Goal: Information Seeking & Learning: Learn about a topic

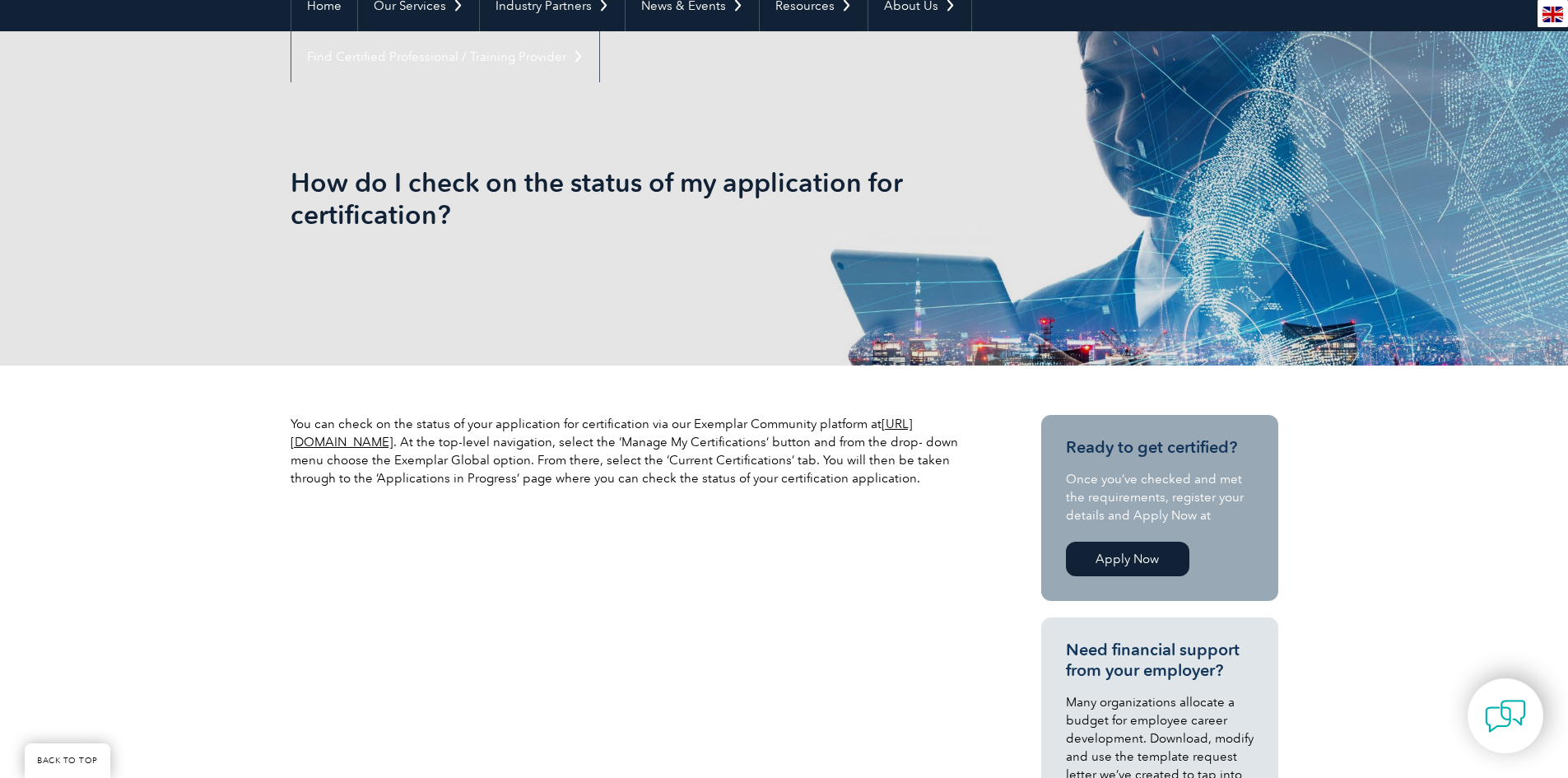
scroll to position [165, 0]
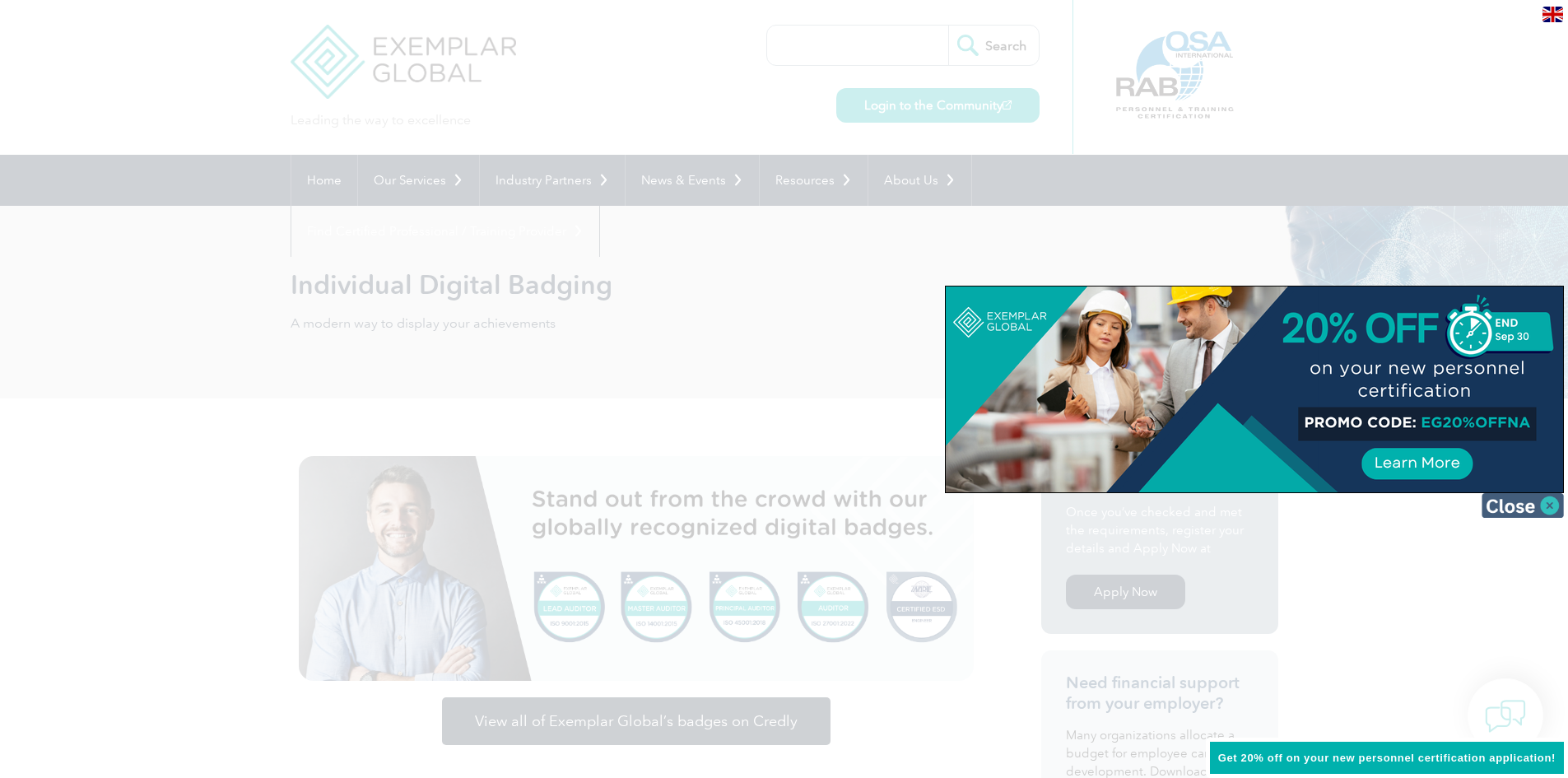
click at [1512, 507] on img at bounding box center [1522, 505] width 82 height 25
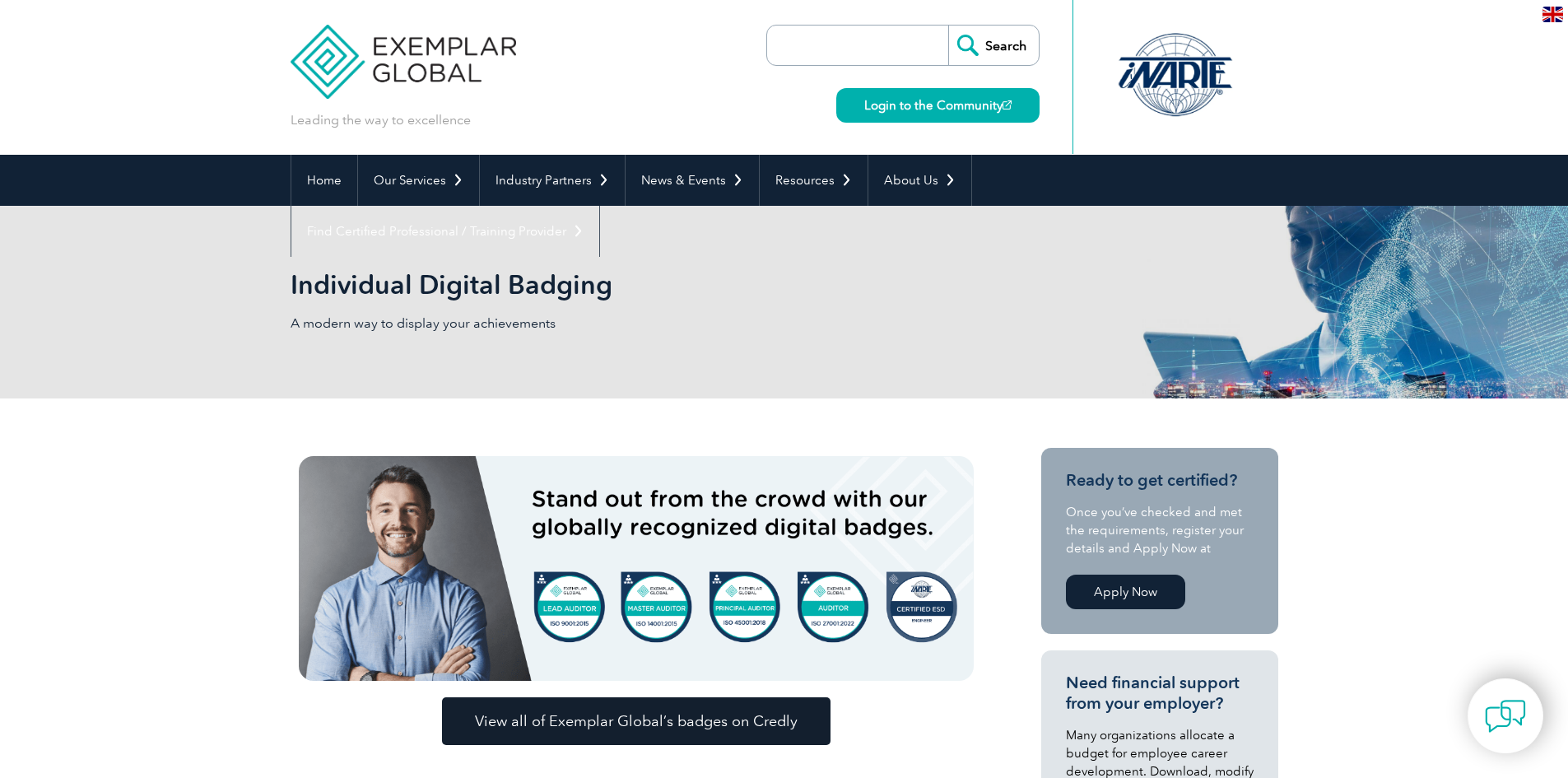
click at [649, 720] on span "View all of Exemplar Global’s badges on Credly" at bounding box center [636, 721] width 323 height 15
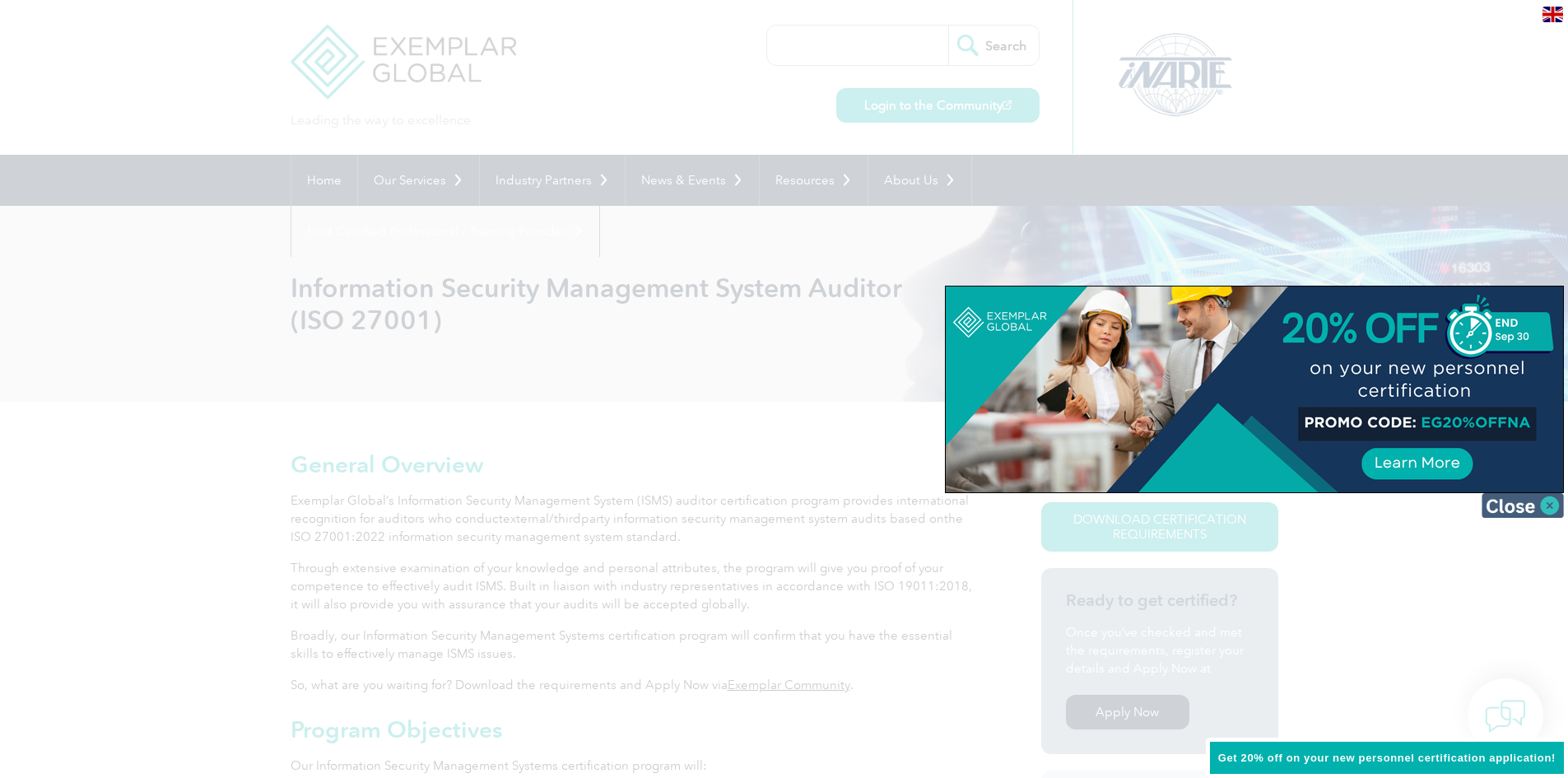
click at [1502, 503] on img at bounding box center [1522, 505] width 82 height 25
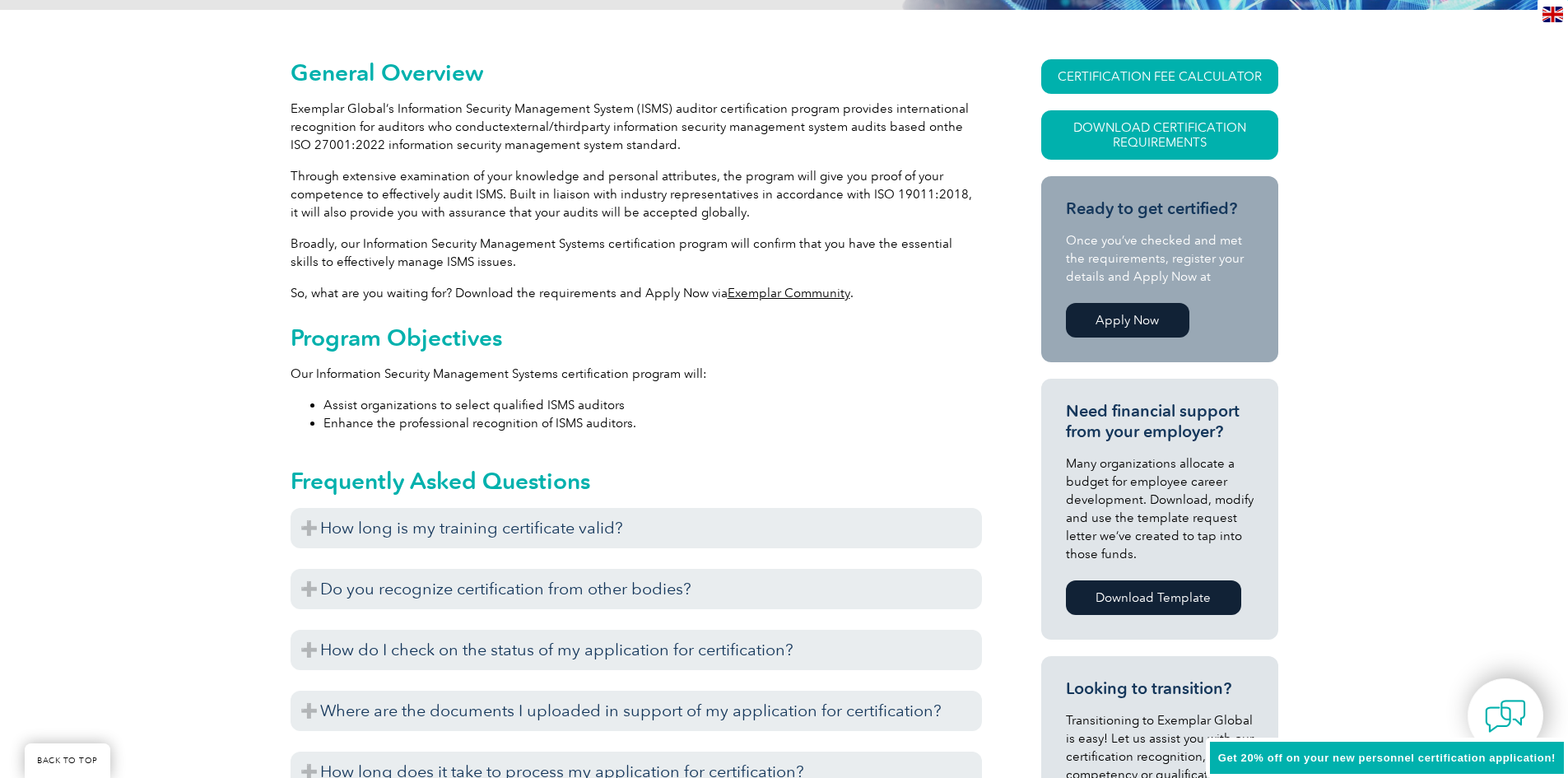
scroll to position [494, 0]
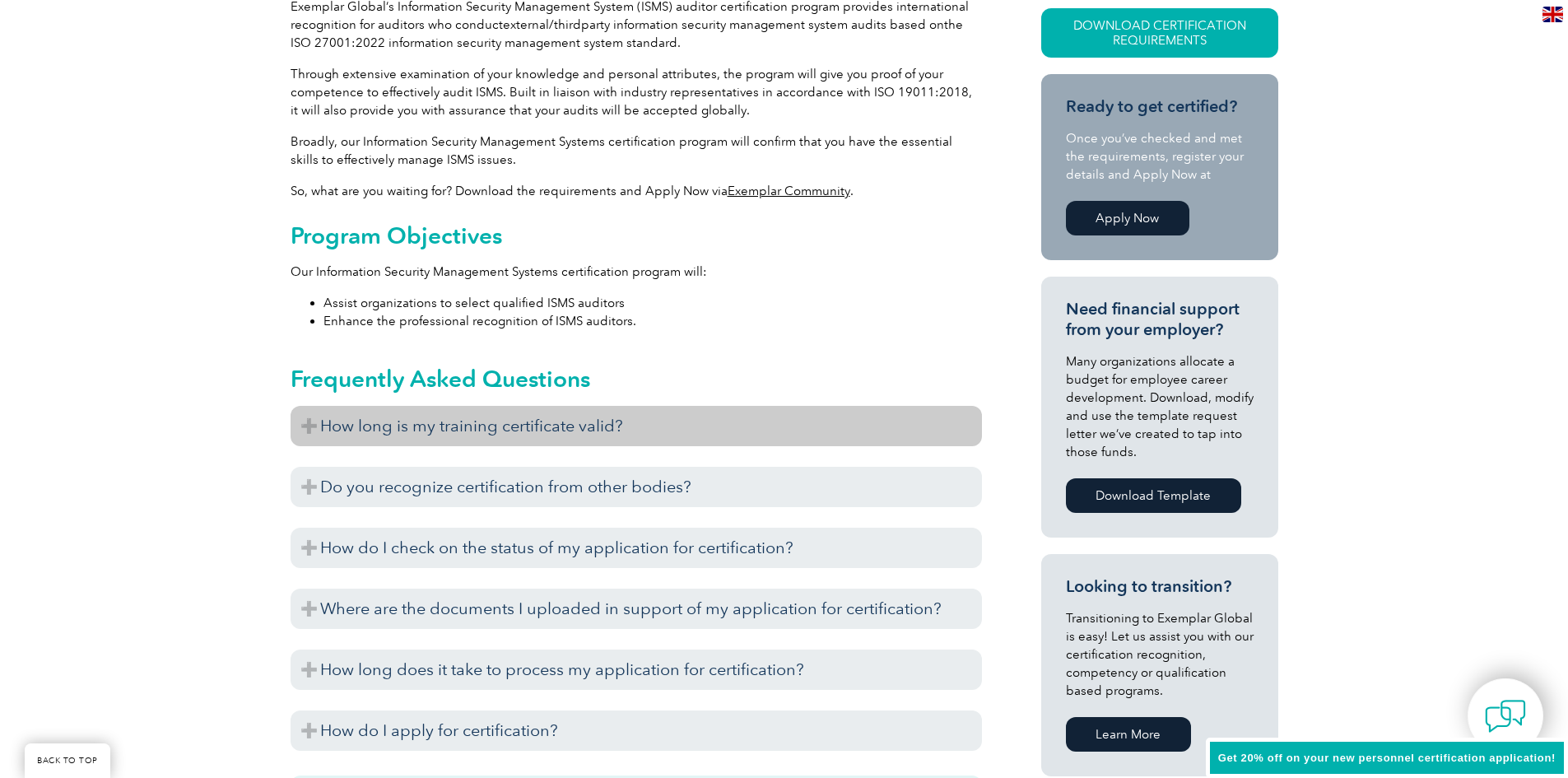
click at [644, 421] on h3 "How long is my training certificate valid?" at bounding box center [636, 426] width 691 height 41
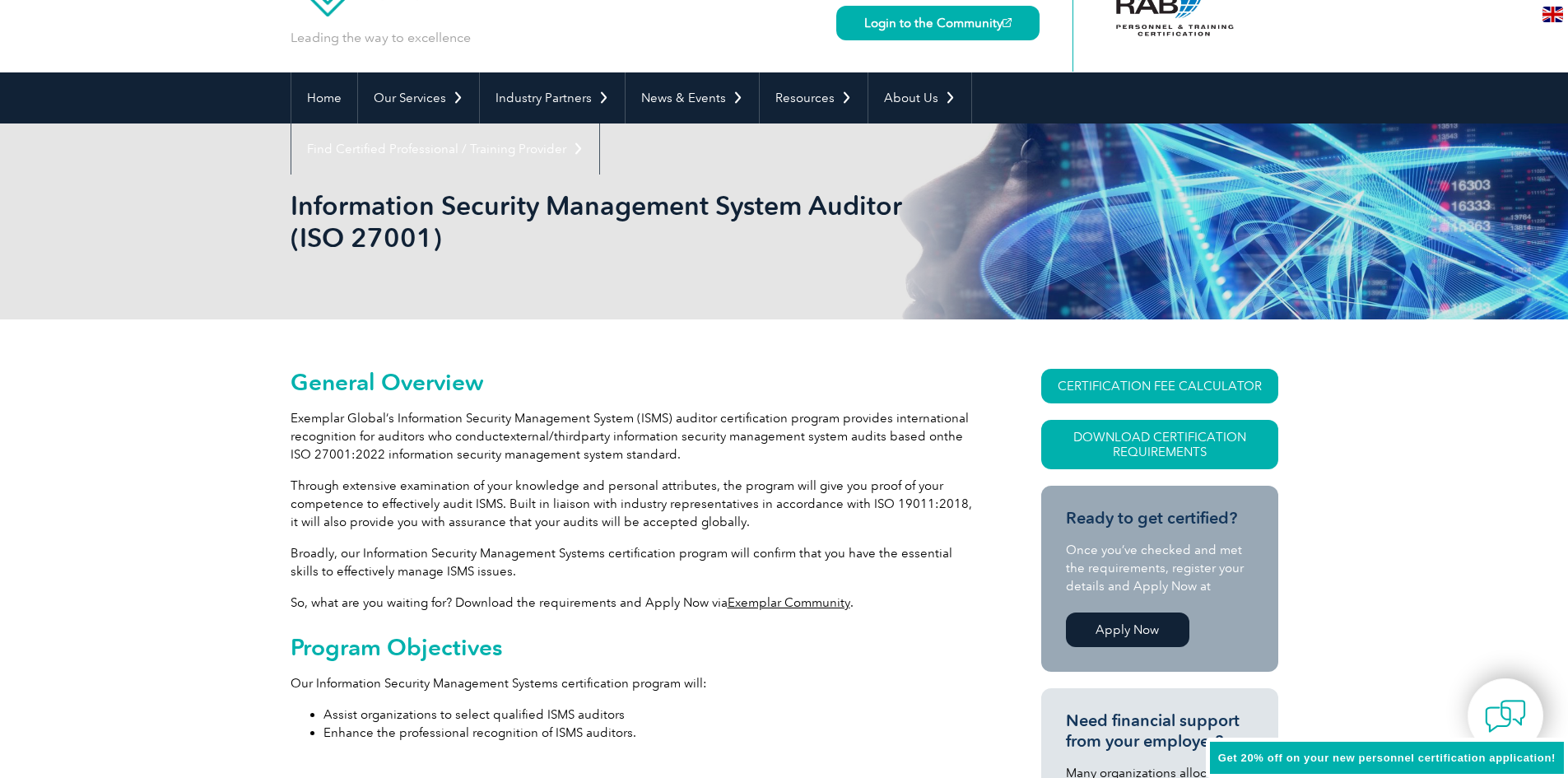
scroll to position [0, 0]
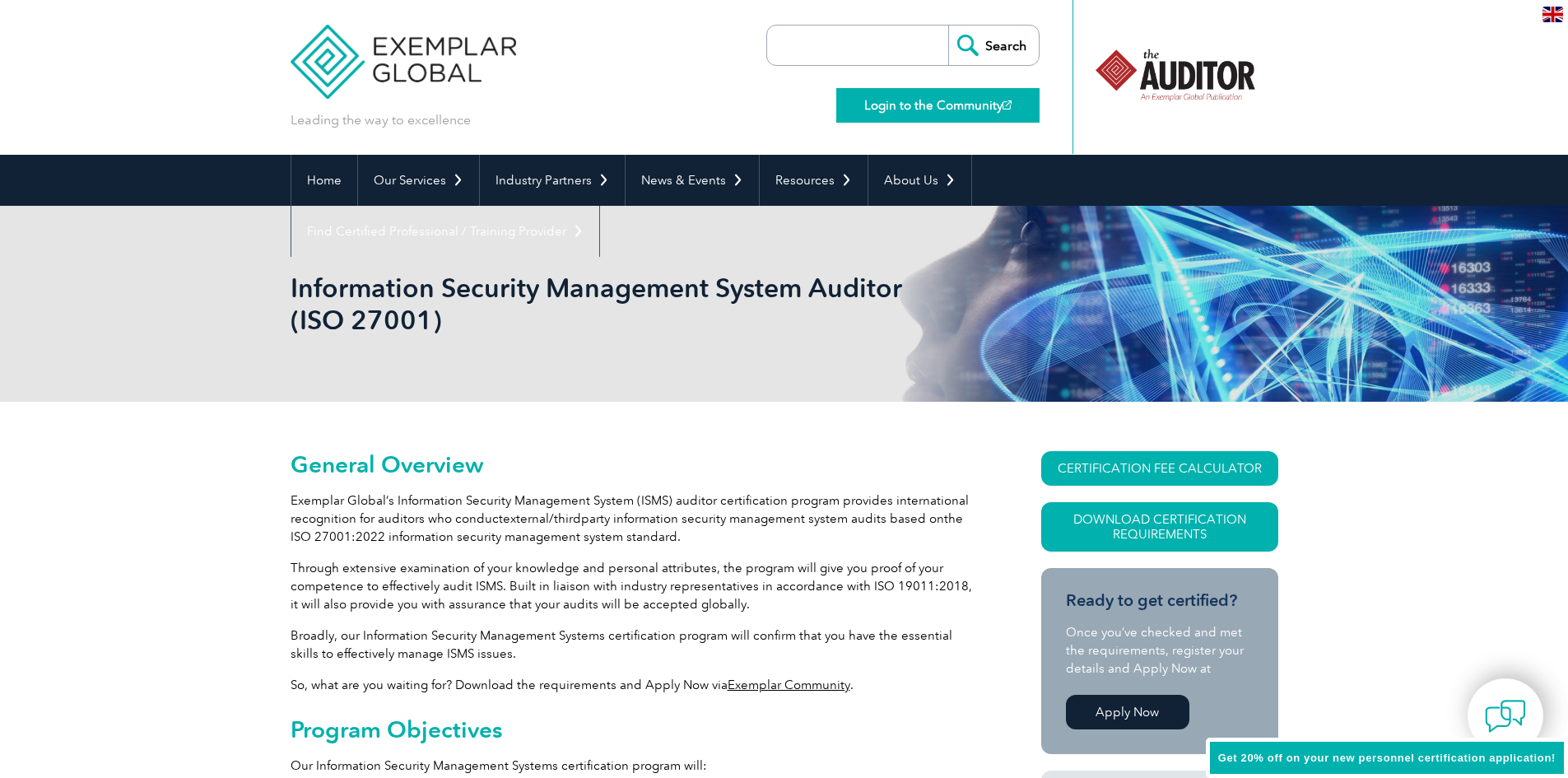
click at [948, 104] on link "Login to the Community" at bounding box center [938, 105] width 204 height 35
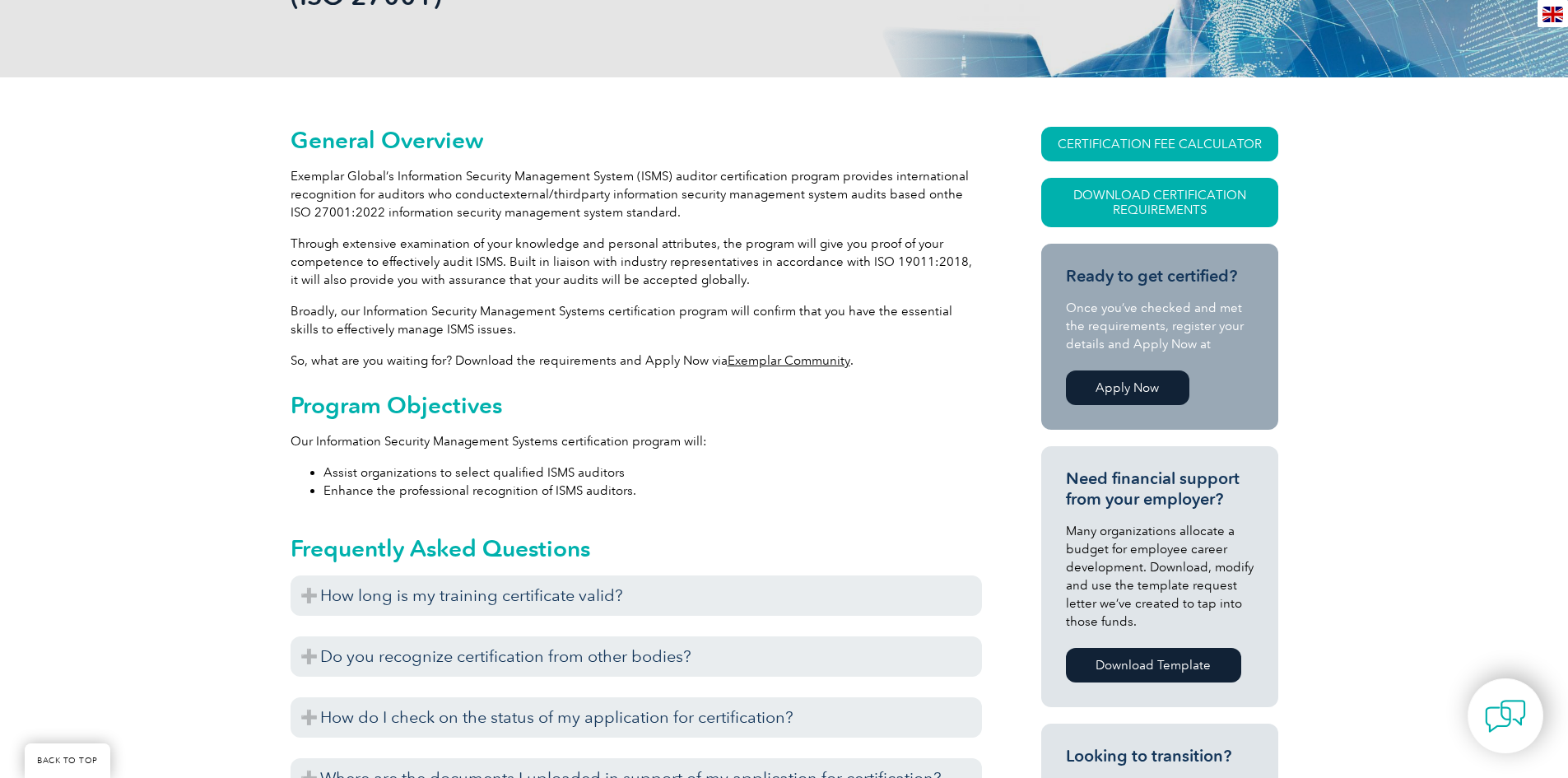
scroll to position [412, 0]
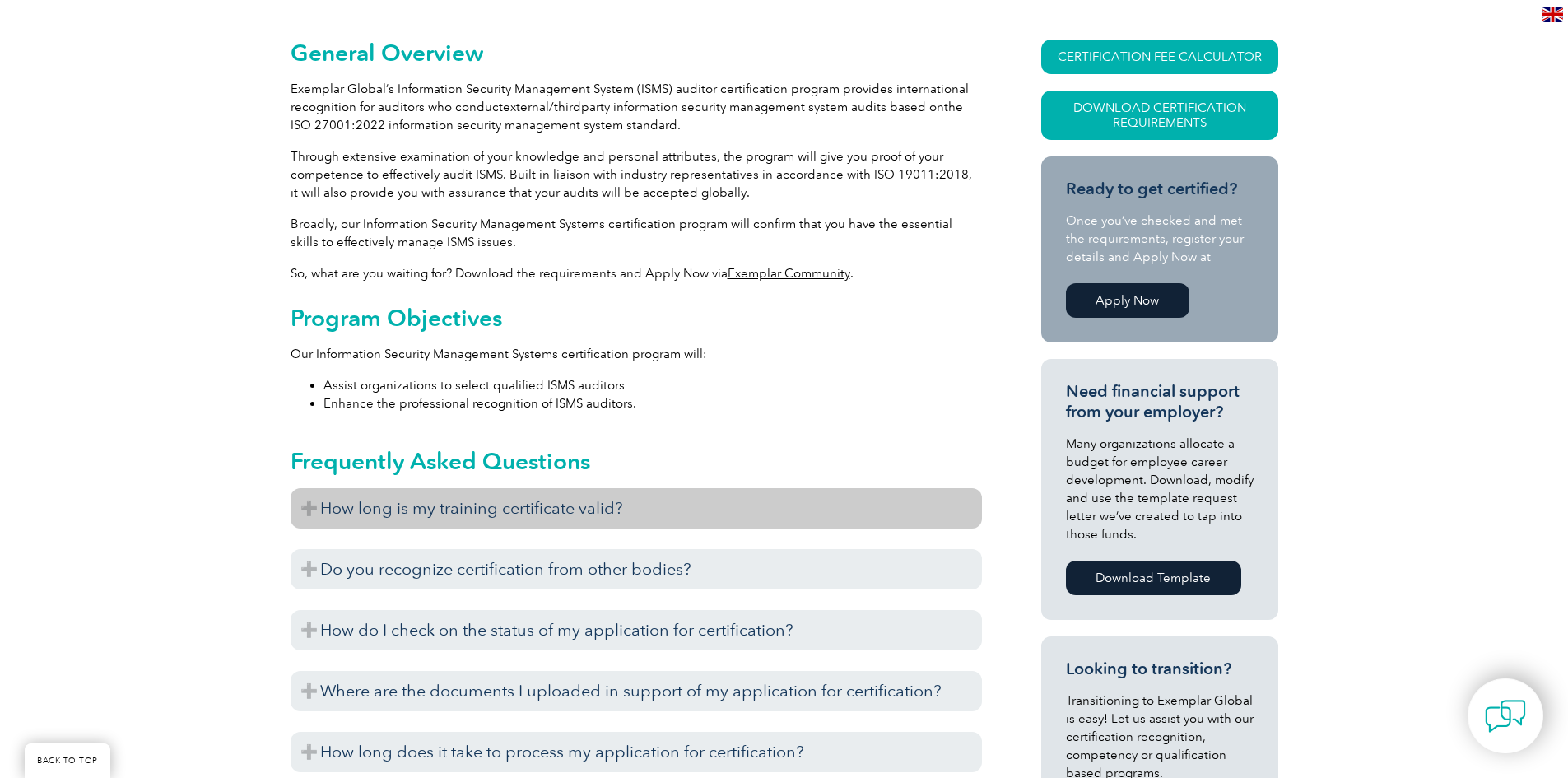
click at [589, 501] on h3 "How long is my training certificate valid?" at bounding box center [636, 509] width 691 height 41
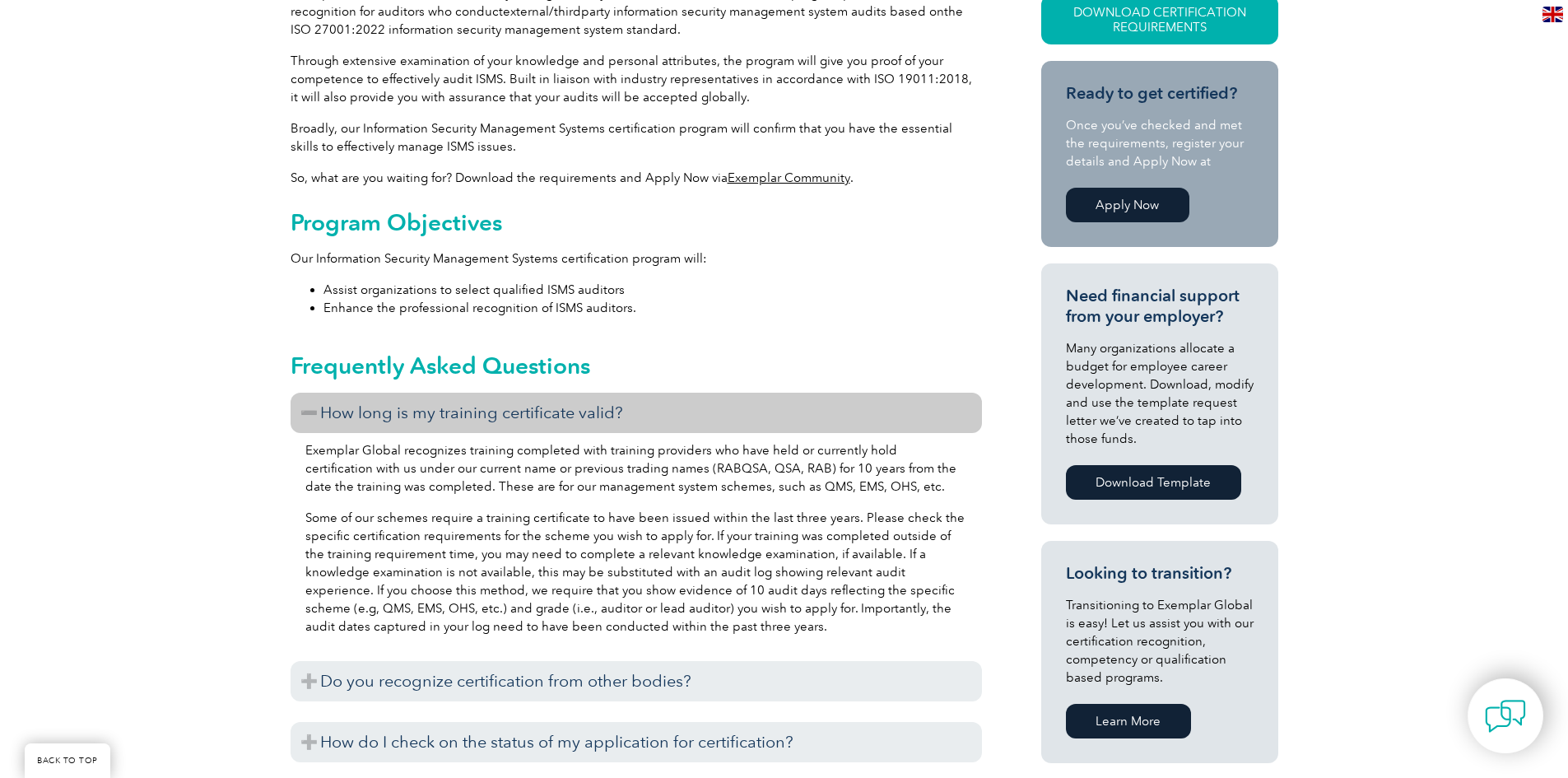
scroll to position [329, 0]
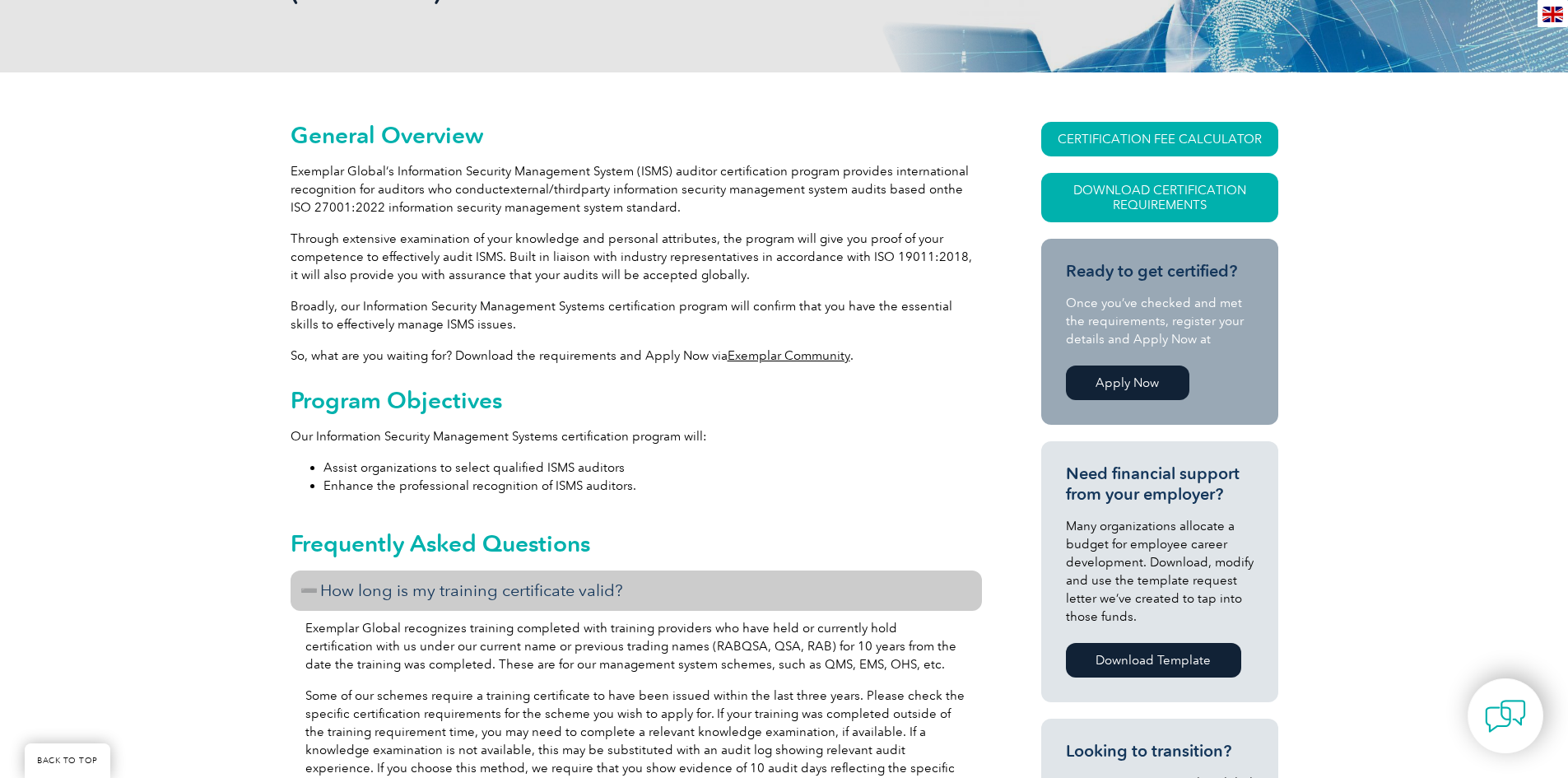
click at [1127, 383] on link "Apply Now" at bounding box center [1127, 383] width 123 height 35
